Goal: Communication & Community: Answer question/provide support

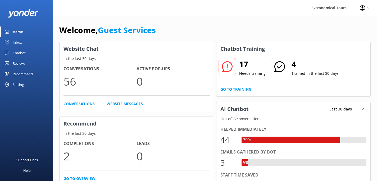
click at [23, 42] on link "Inbox" at bounding box center [26, 42] width 53 height 11
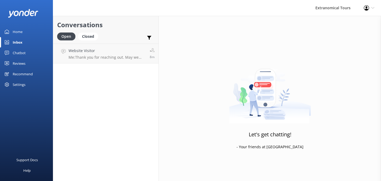
click at [110, 52] on h4 "Website Visitor" at bounding box center [106, 51] width 77 height 6
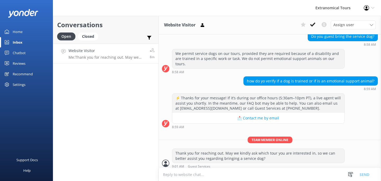
scroll to position [58, 0]
